Goal: Information Seeking & Learning: Learn about a topic

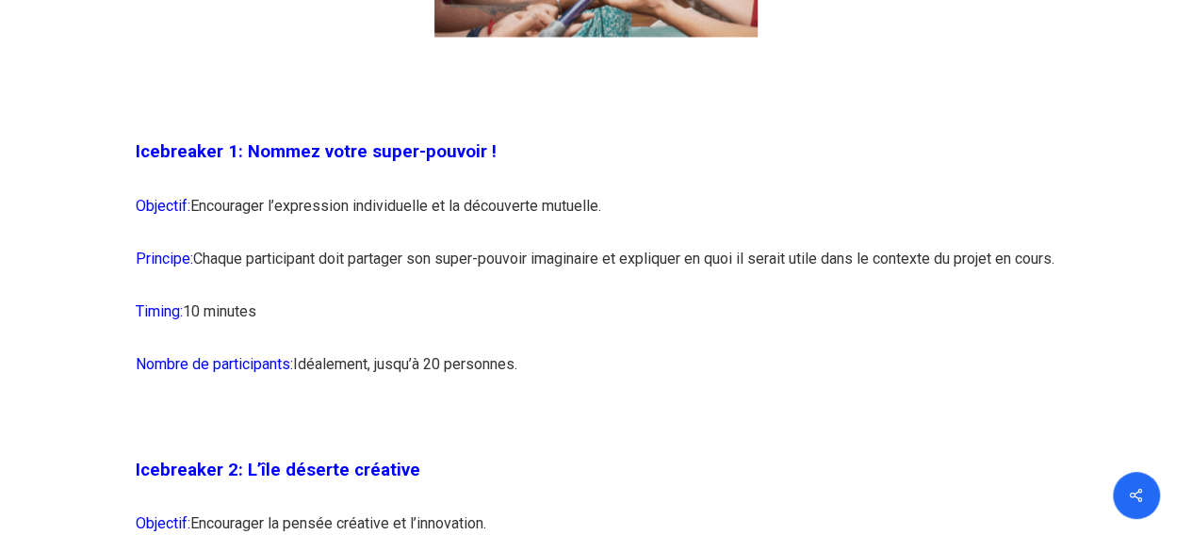
scroll to position [1643, 0]
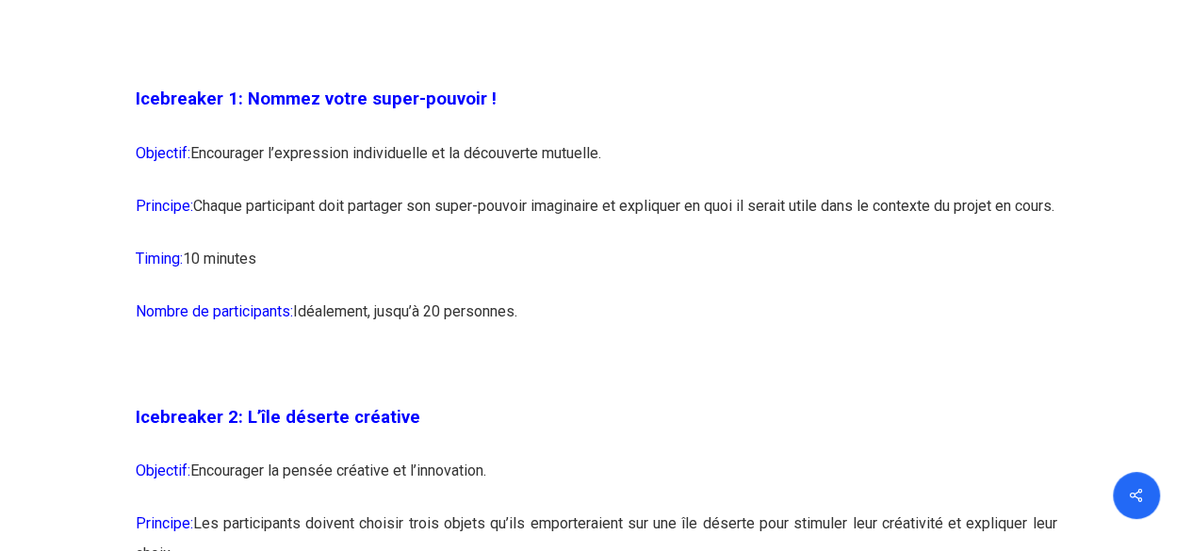
click at [558, 277] on p "Timing: 10 minutes" at bounding box center [596, 269] width 921 height 53
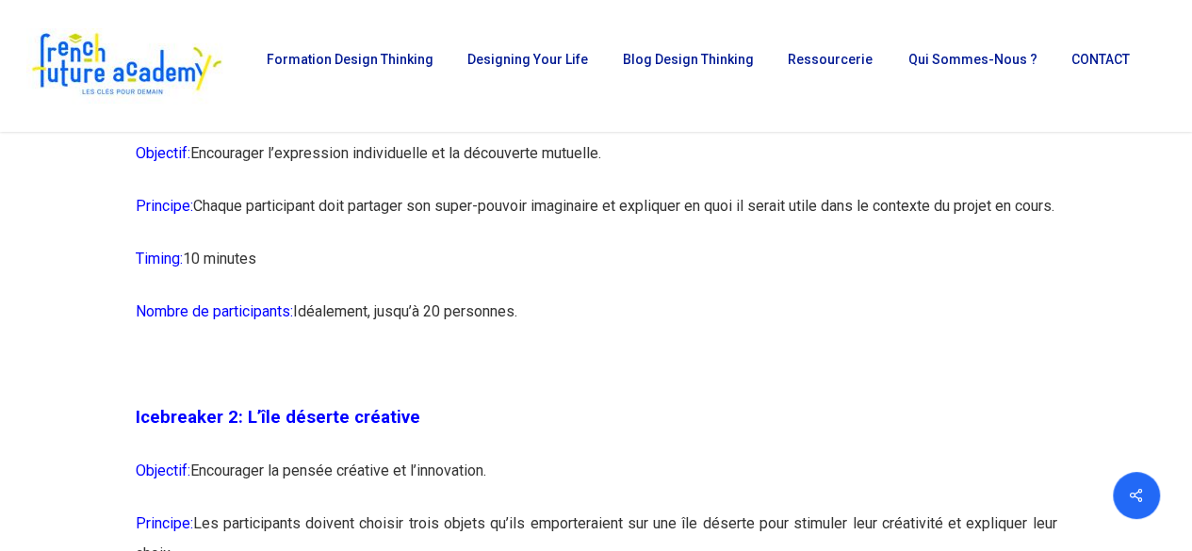
scroll to position [1605, 0]
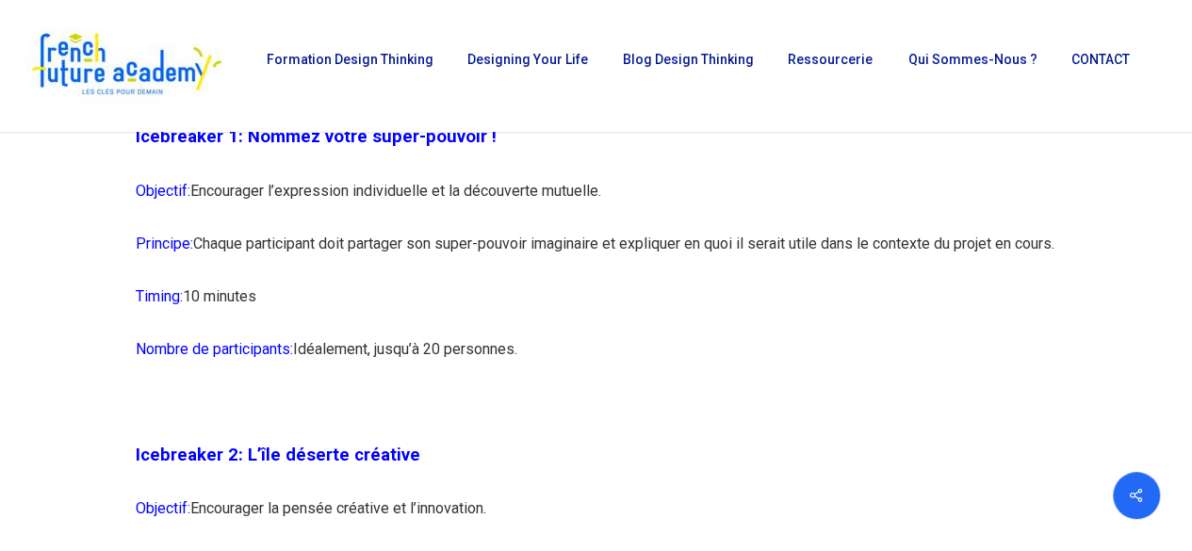
drag, startPoint x: 194, startPoint y: 239, endPoint x: 258, endPoint y: 262, distance: 67.9
click at [258, 262] on p "Principe: Chaque participant doit partager son super-pouvoir imaginaire et expl…" at bounding box center [596, 254] width 921 height 53
copy p "Chaque participant doit partager son super-pouvoir imaginaire et expliquer en q…"
click at [296, 386] on p "Nombre de participants: [GEOGRAPHIC_DATA], jusqu’à 20 personnes." at bounding box center [596, 360] width 921 height 53
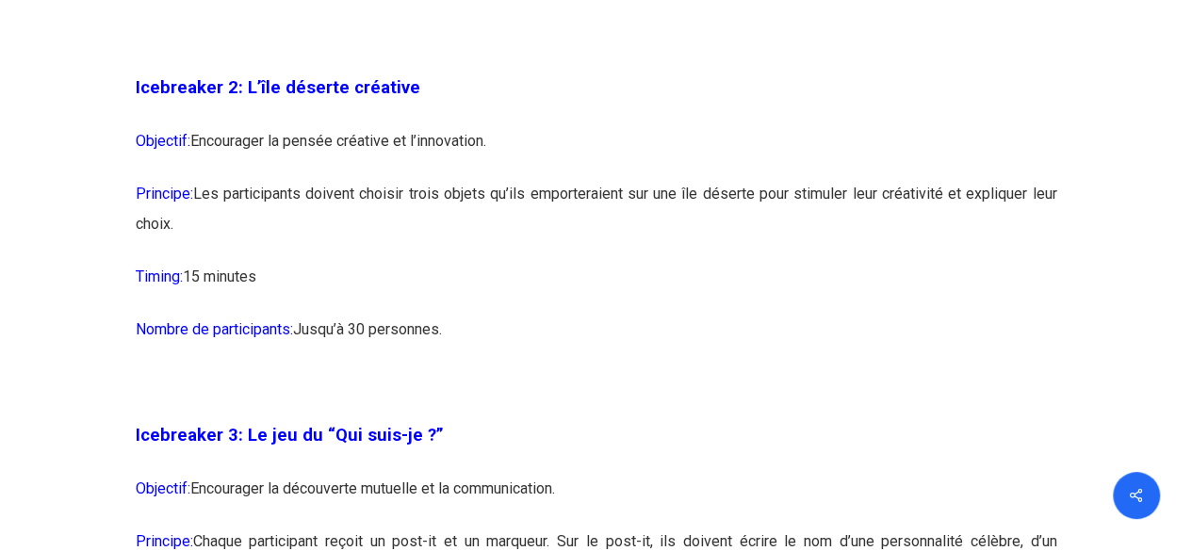
scroll to position [1982, 0]
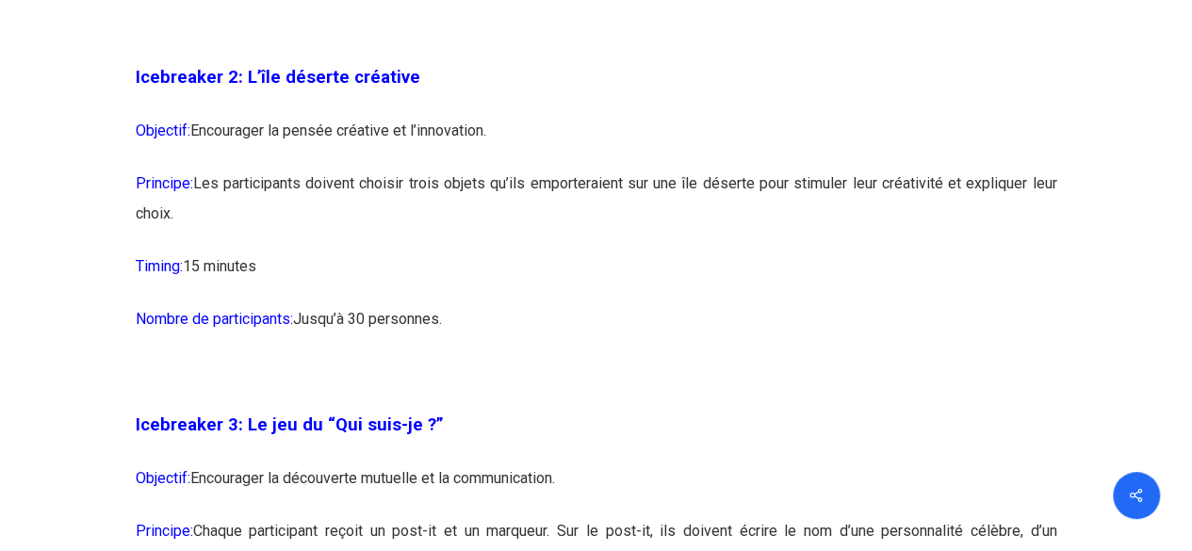
click at [450, 295] on p "Timing: 15 minutes" at bounding box center [596, 278] width 921 height 53
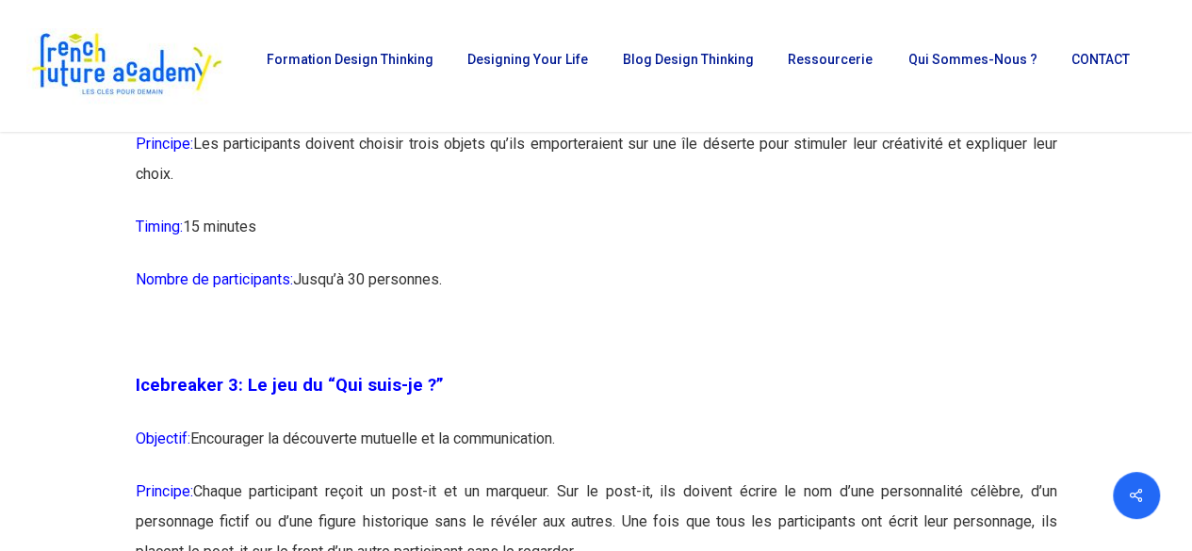
scroll to position [2020, 0]
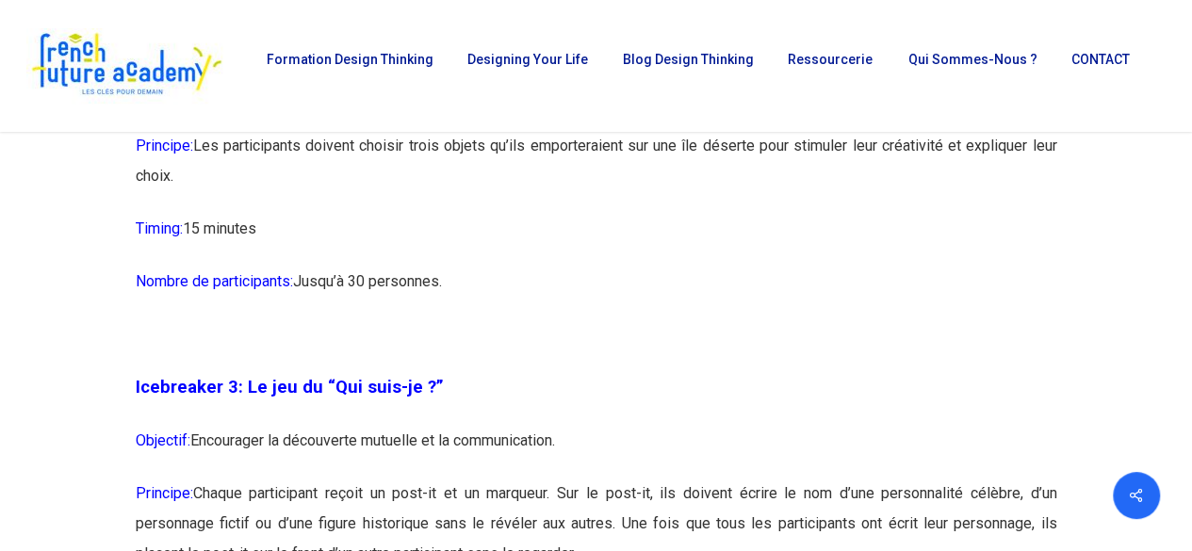
drag, startPoint x: 245, startPoint y: 201, endPoint x: 199, endPoint y: 174, distance: 53.2
click at [199, 174] on p "Principe: Les participants doivent choisir trois objets qu’ils emporteraient su…" at bounding box center [596, 172] width 921 height 83
copy p "Les participants doivent choisir trois objets qu’ils emporteraient sur une île …"
click at [741, 372] on p at bounding box center [596, 345] width 921 height 53
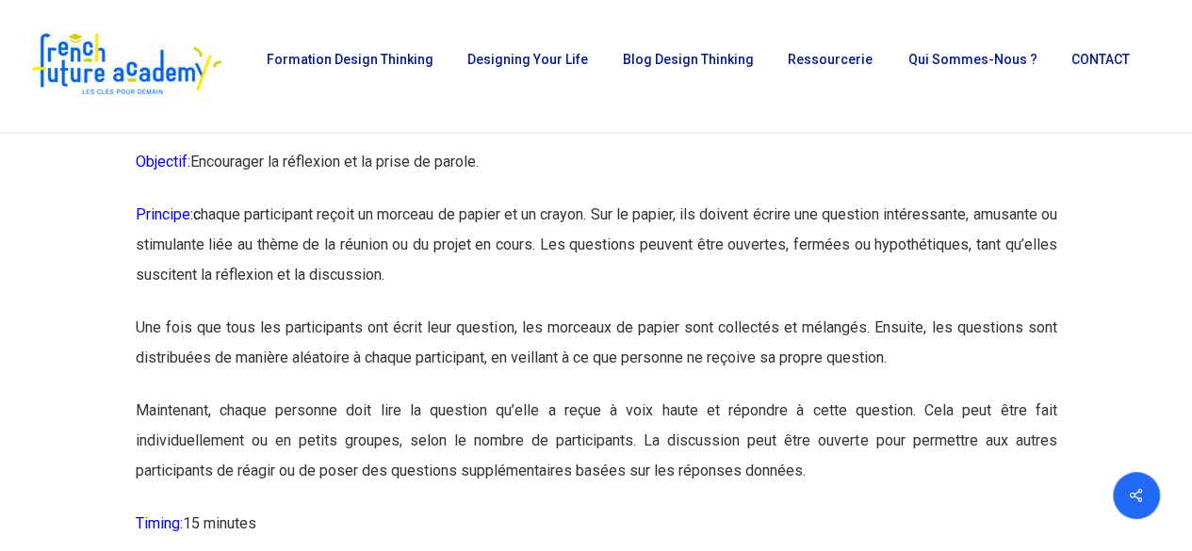
scroll to position [2849, 0]
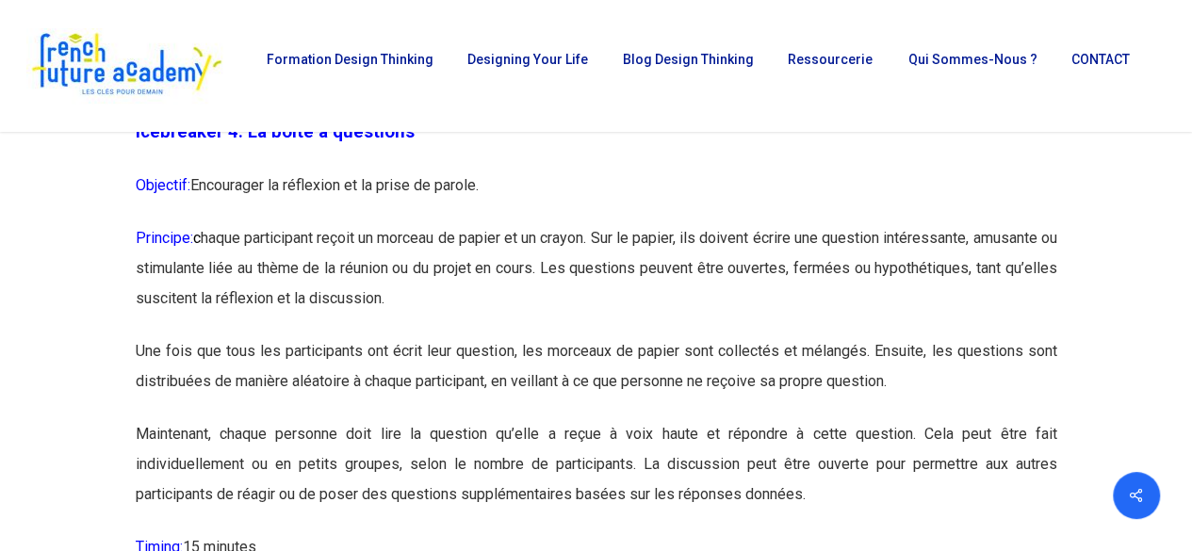
click at [591, 409] on p "Une fois que tous les participants ont écrit leur question, les morceaux de pap…" at bounding box center [596, 377] width 921 height 83
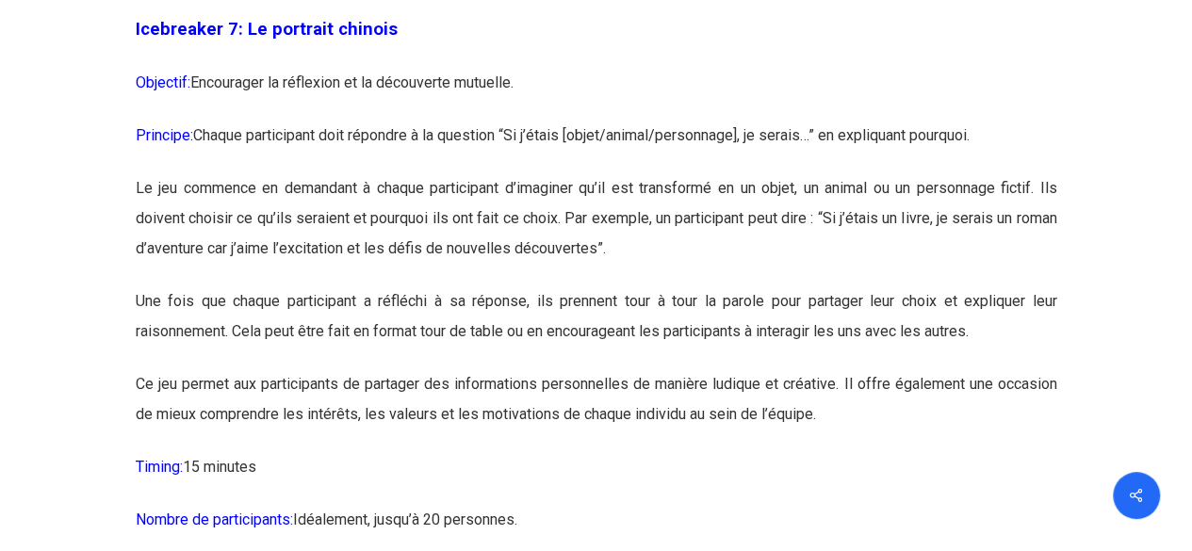
scroll to position [4922, 0]
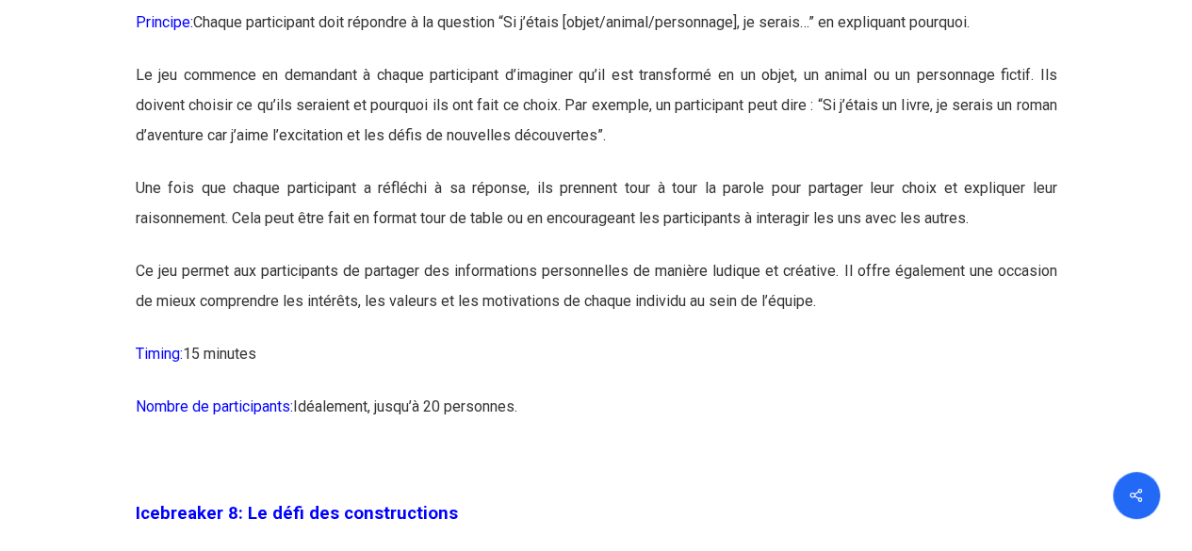
click at [809, 392] on p "Timing: 15 minutes" at bounding box center [596, 365] width 921 height 53
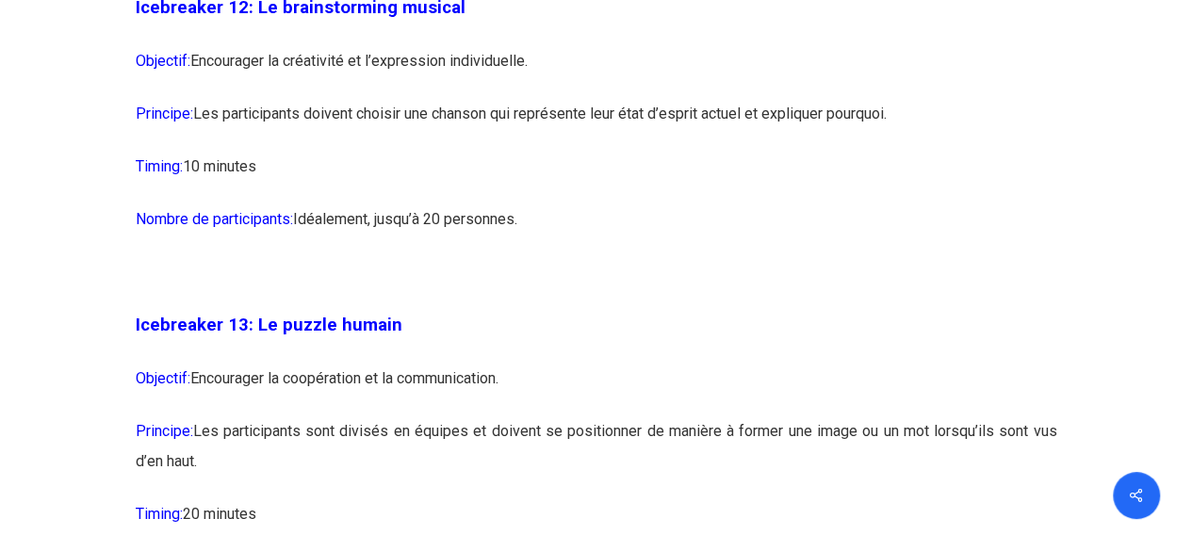
scroll to position [8389, 0]
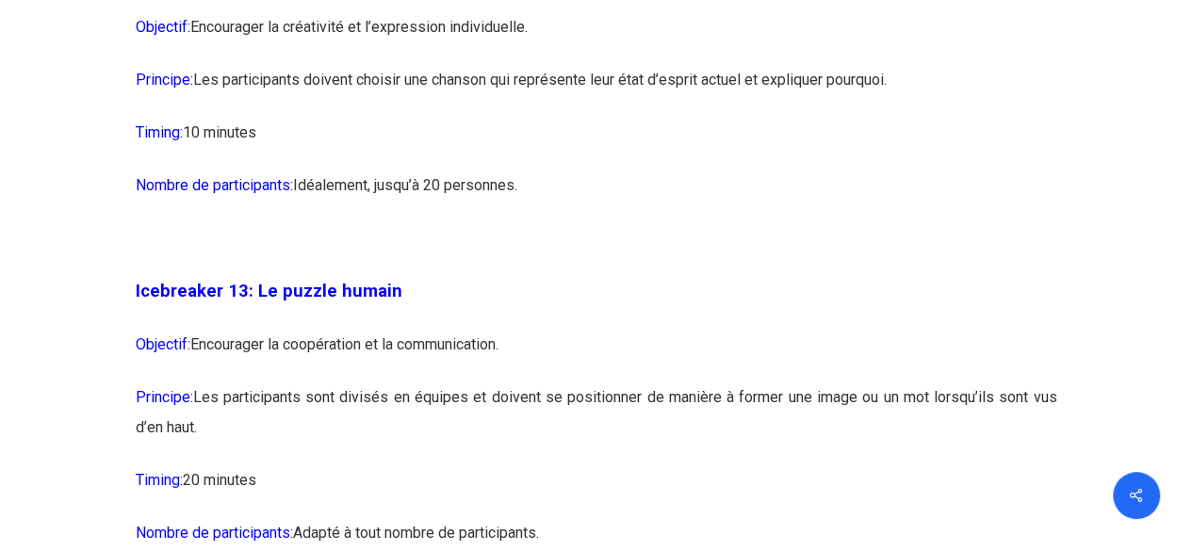
drag, startPoint x: 923, startPoint y: 140, endPoint x: 194, endPoint y: 147, distance: 729.3
click at [194, 118] on p "Principe: Les participants doivent choisir une chanson qui représente leur état…" at bounding box center [596, 91] width 921 height 53
copy p "Les participants doivent choisir une chanson qui représente leur état d’esprit …"
click at [471, 465] on p "Principe: Les participants sont divisés en équipes et doivent se positionner de…" at bounding box center [596, 424] width 921 height 83
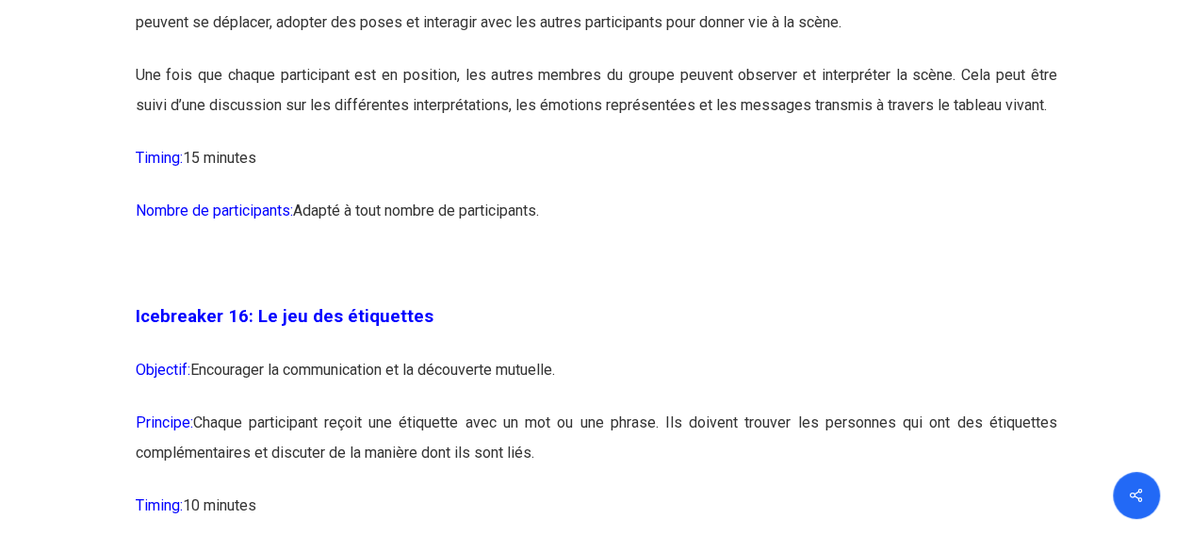
scroll to position [10198, 0]
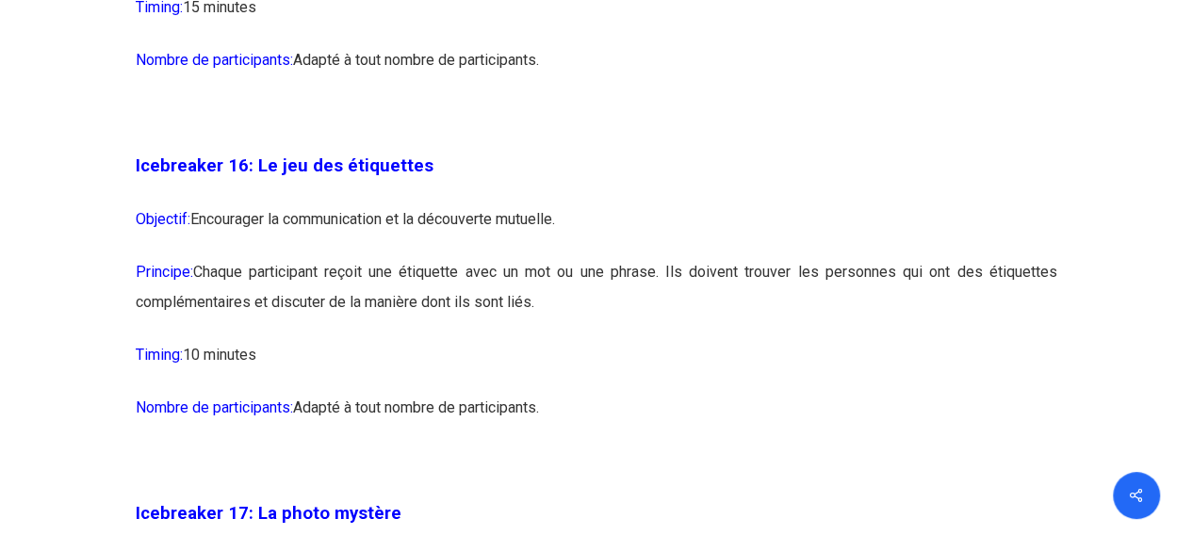
click at [571, 340] on p "Principe: Chaque participant reçoit une étiquette avec un mot ou une phrase. Il…" at bounding box center [596, 298] width 921 height 83
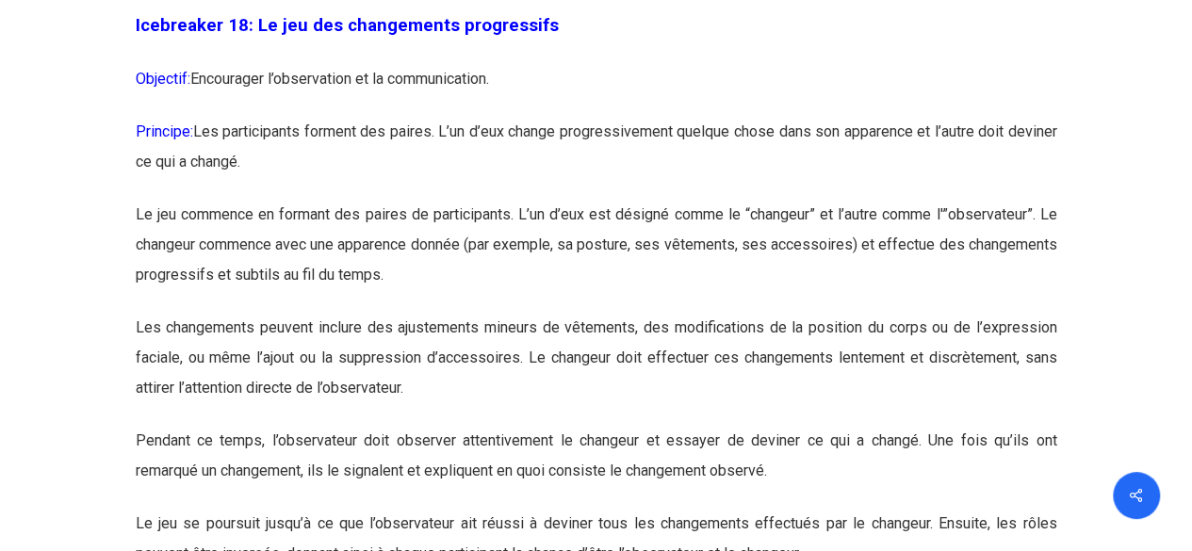
scroll to position [11367, 0]
